Goal: Task Accomplishment & Management: Manage account settings

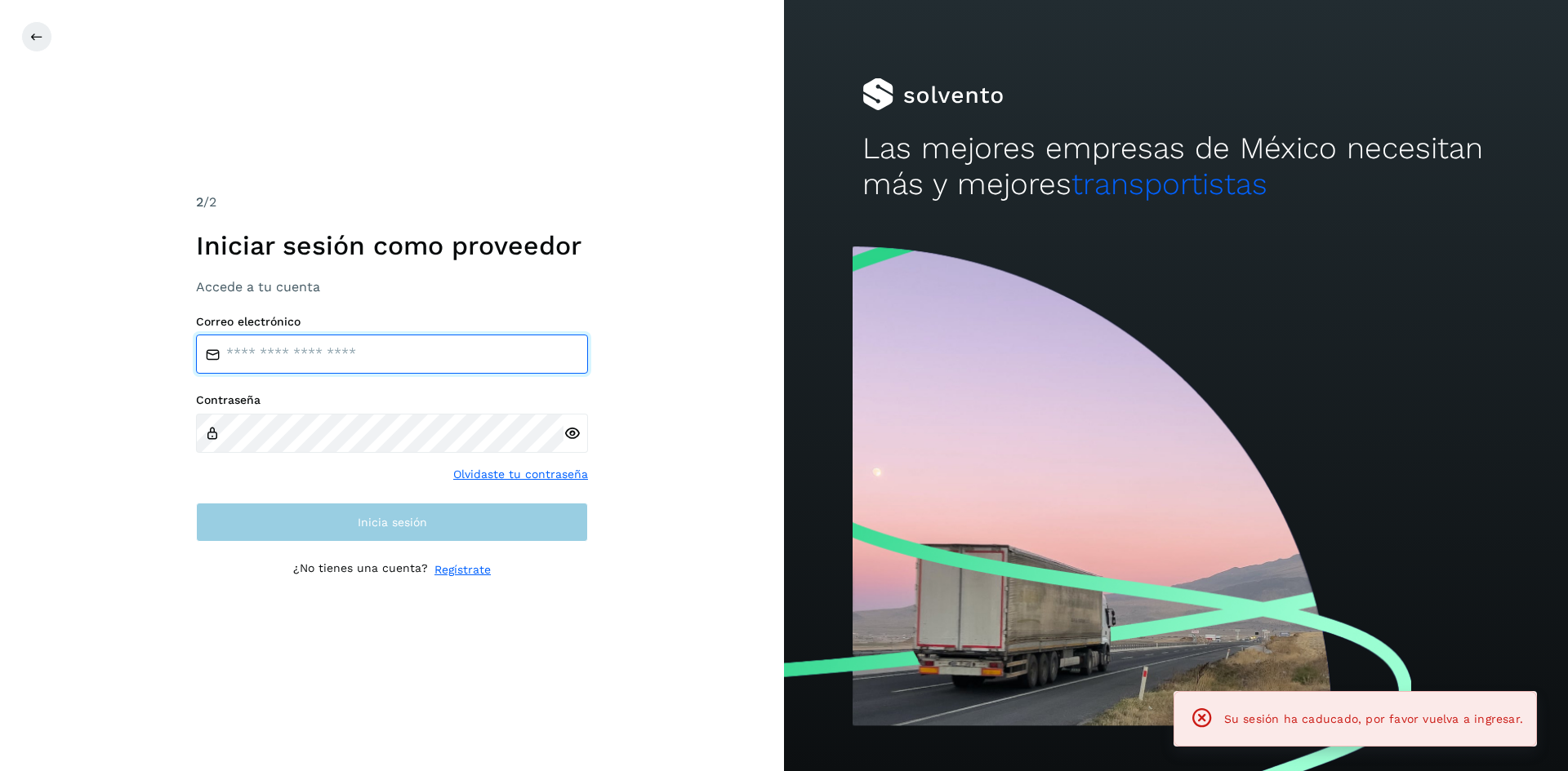
type input "**********"
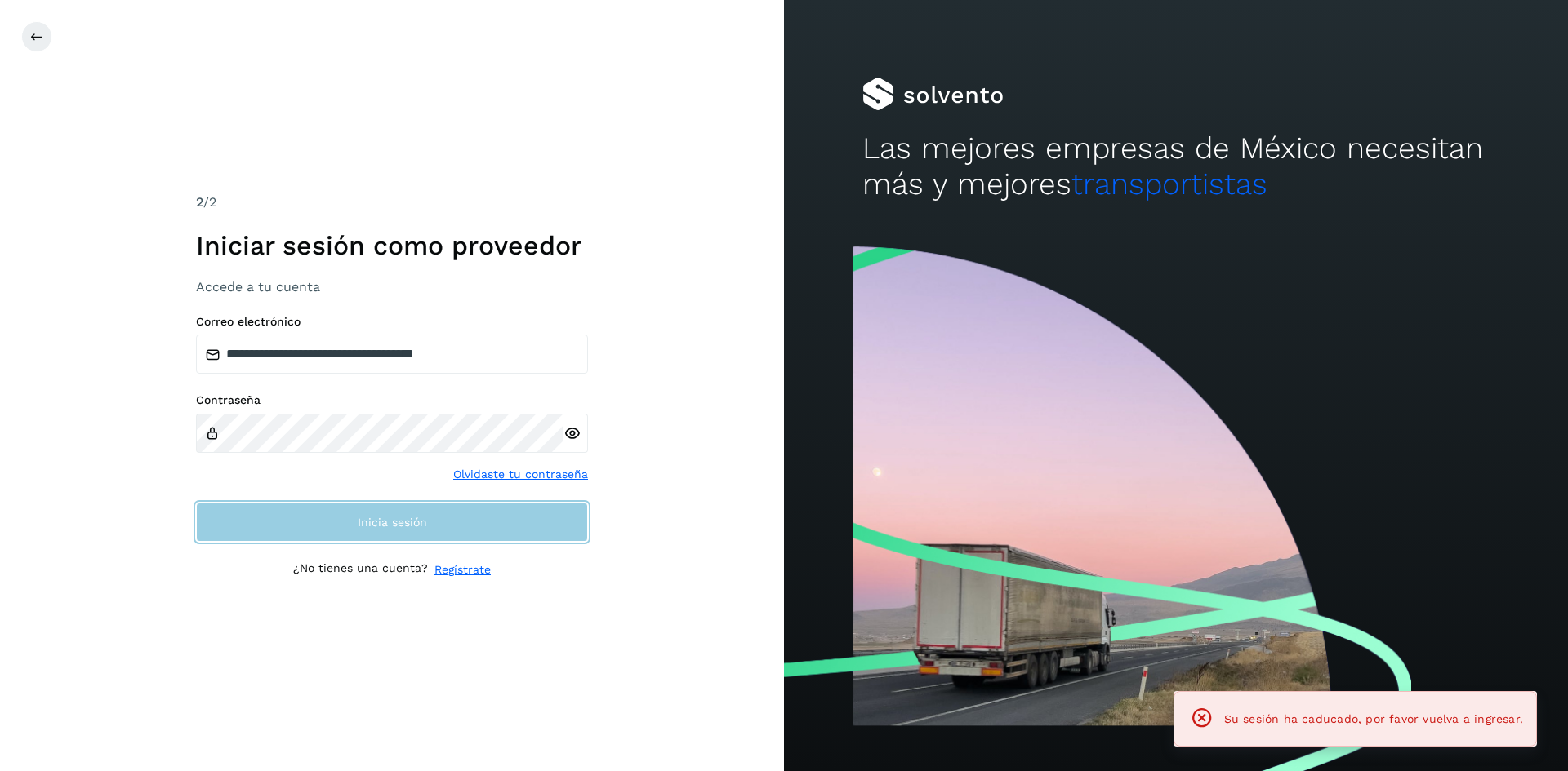
click at [389, 512] on button "Inicia sesión" at bounding box center [392, 523] width 392 height 39
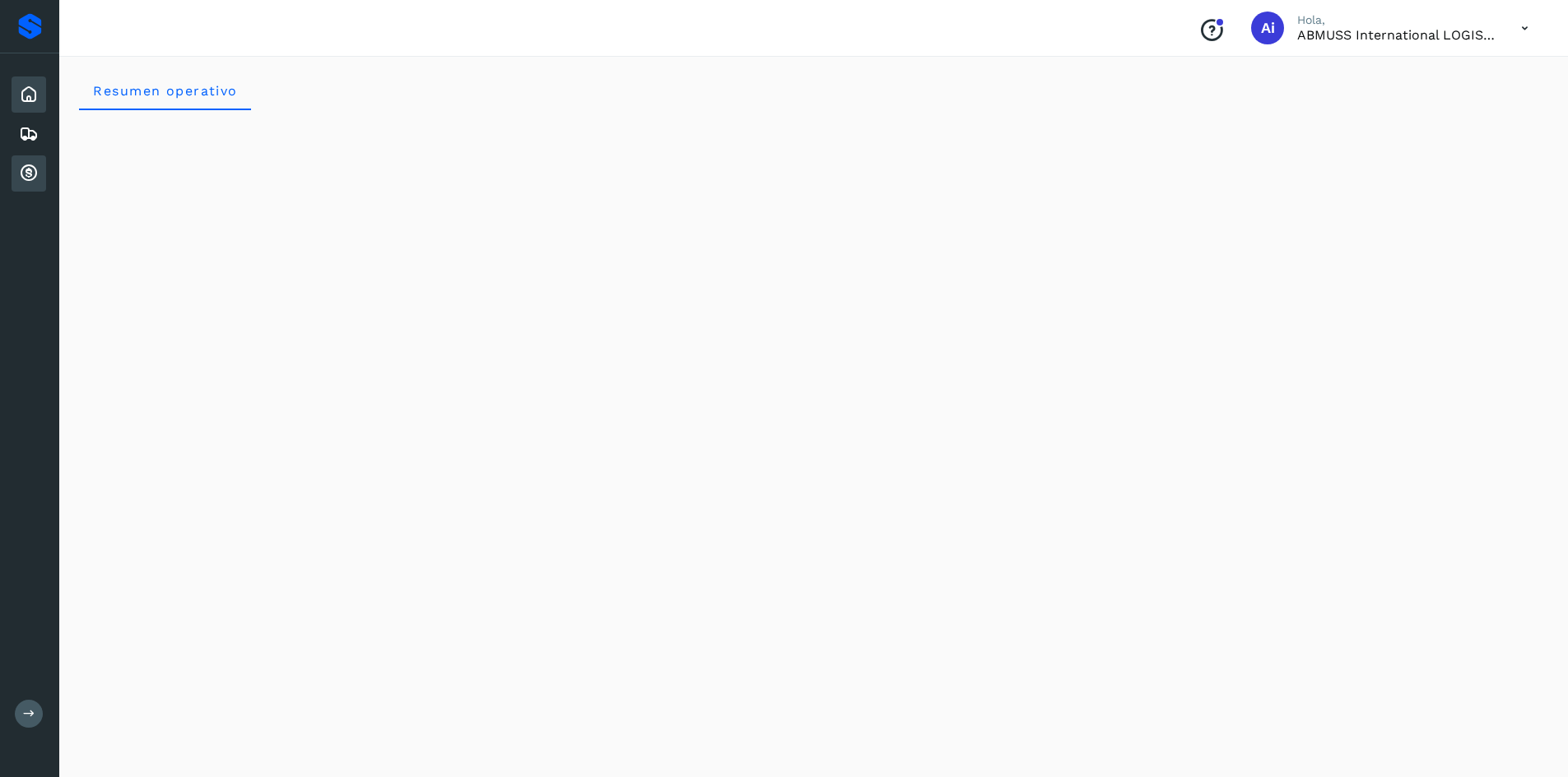
click at [20, 179] on icon at bounding box center [28, 173] width 20 height 20
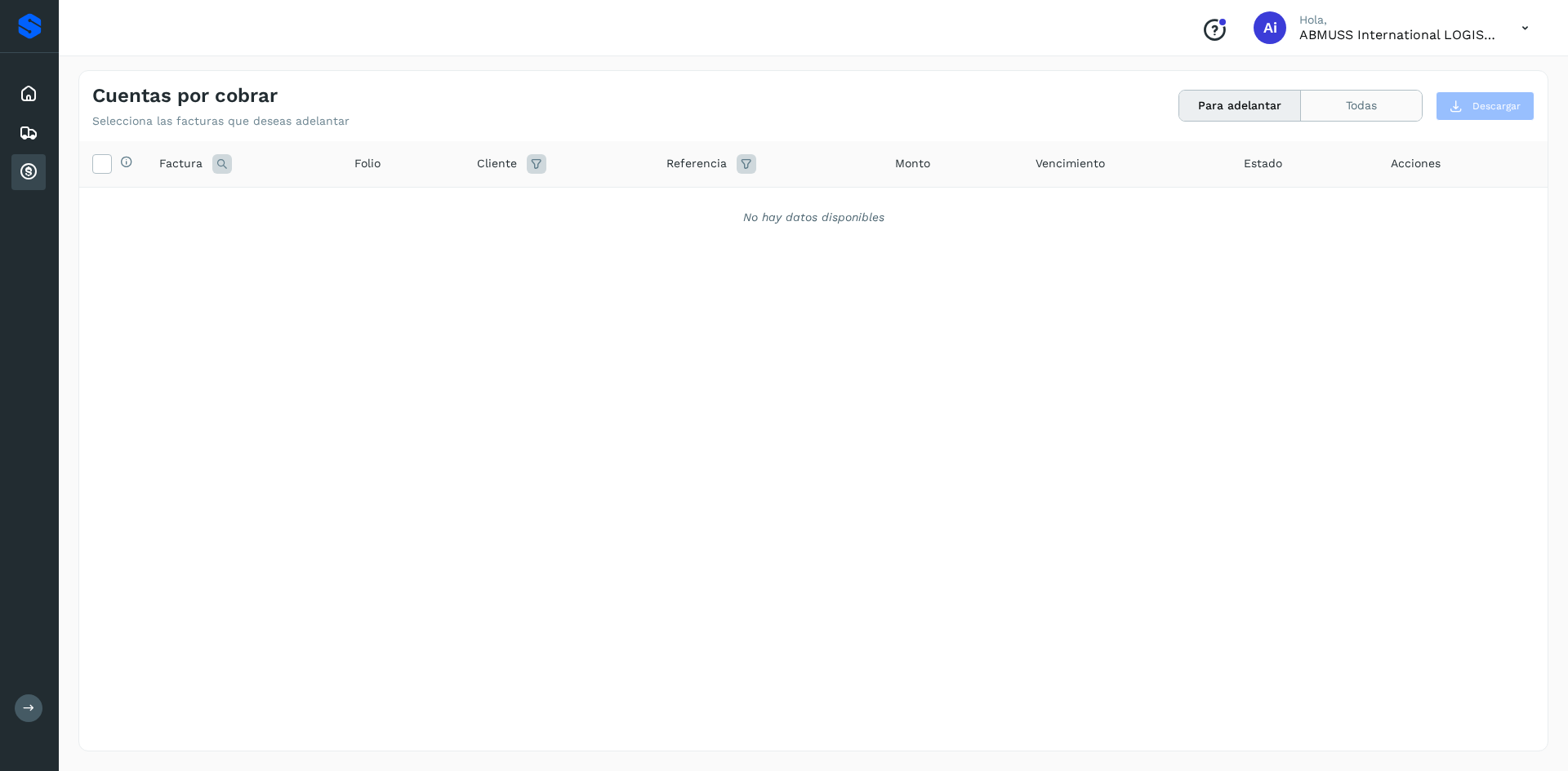
click at [1376, 107] on button "Todas" at bounding box center [1361, 105] width 120 height 30
